Goal: Information Seeking & Learning: Find specific fact

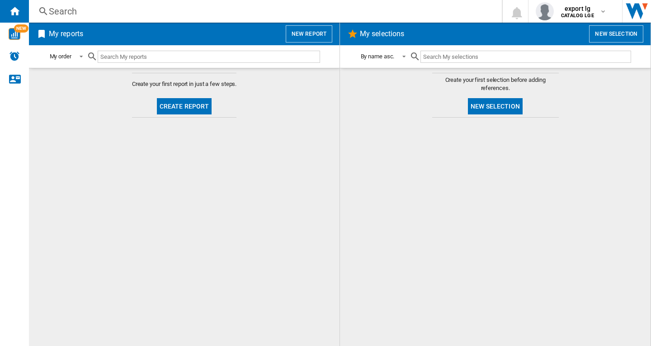
click at [78, 9] on div "Search" at bounding box center [263, 11] width 429 height 13
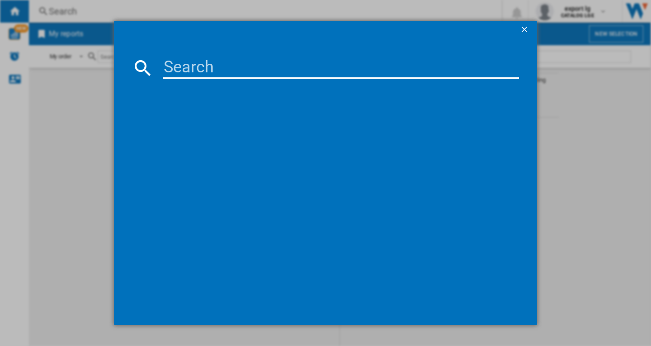
click at [207, 63] on input at bounding box center [341, 68] width 356 height 22
paste input "SIEMENS KU21WAHG0G BLACK 44BOTTLES"
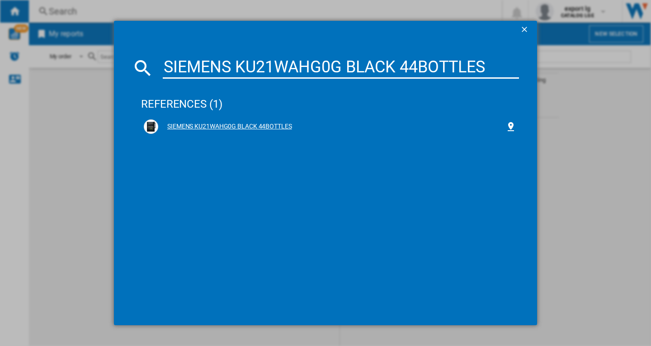
type input "SIEMENS KU21WAHG0G BLACK 44BOTTLES"
click at [255, 123] on div "SIEMENS KU21WAHG0G BLACK 44BOTTLES" at bounding box center [331, 126] width 347 height 9
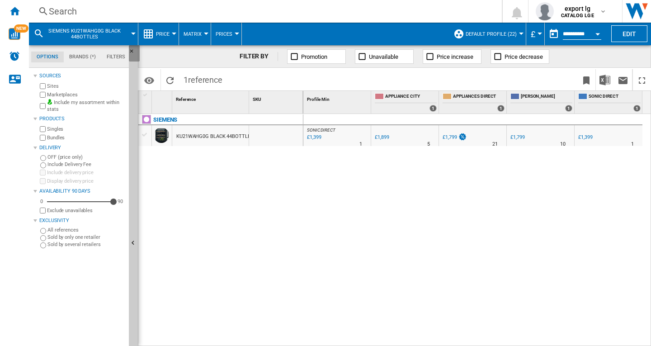
click at [129, 51] on ng-md-icon "Hide" at bounding box center [134, 53] width 11 height 11
